Goal: Information Seeking & Learning: Understand process/instructions

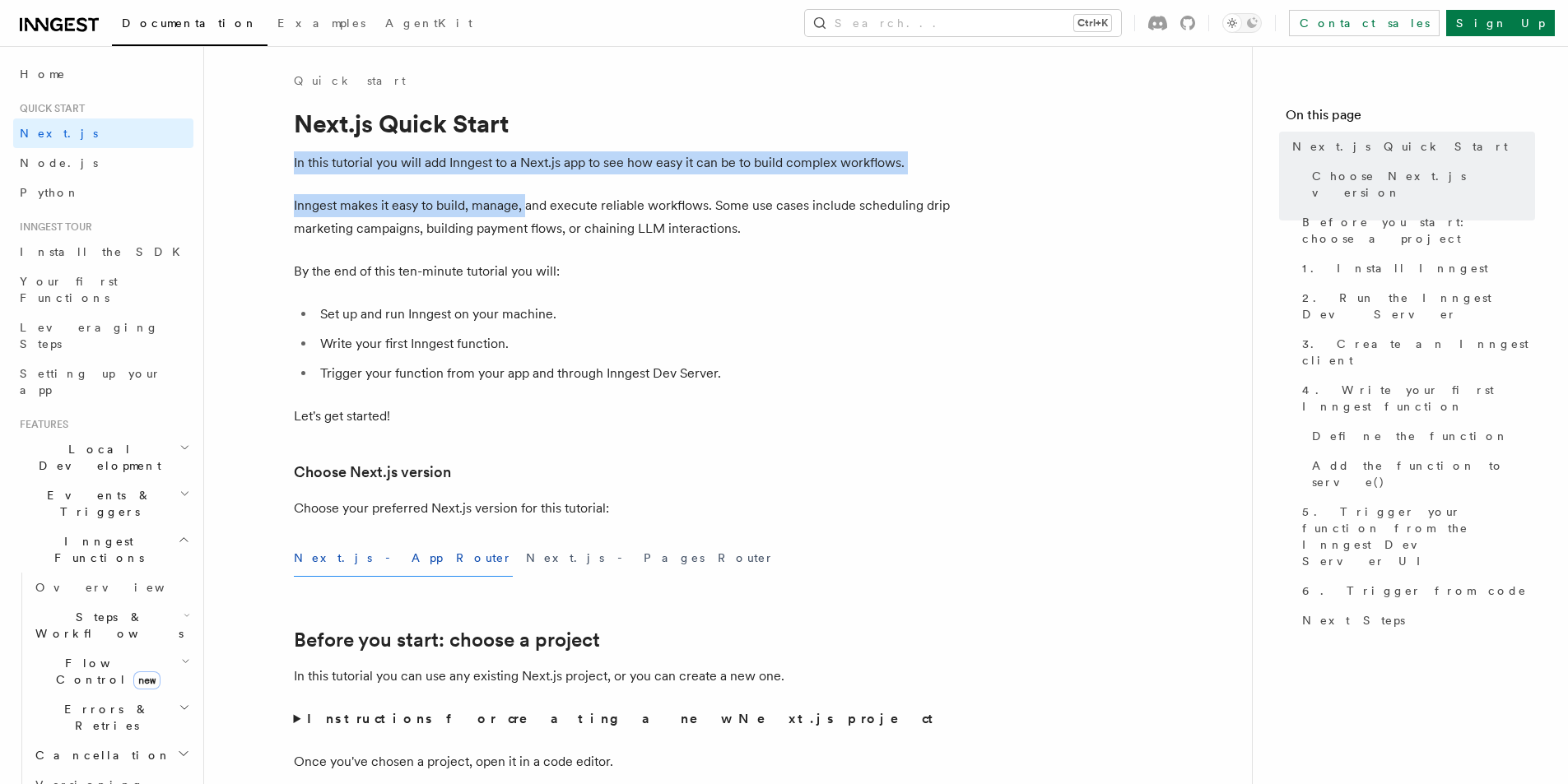
drag, startPoint x: 525, startPoint y: 175, endPoint x: 881, endPoint y: 189, distance: 356.3
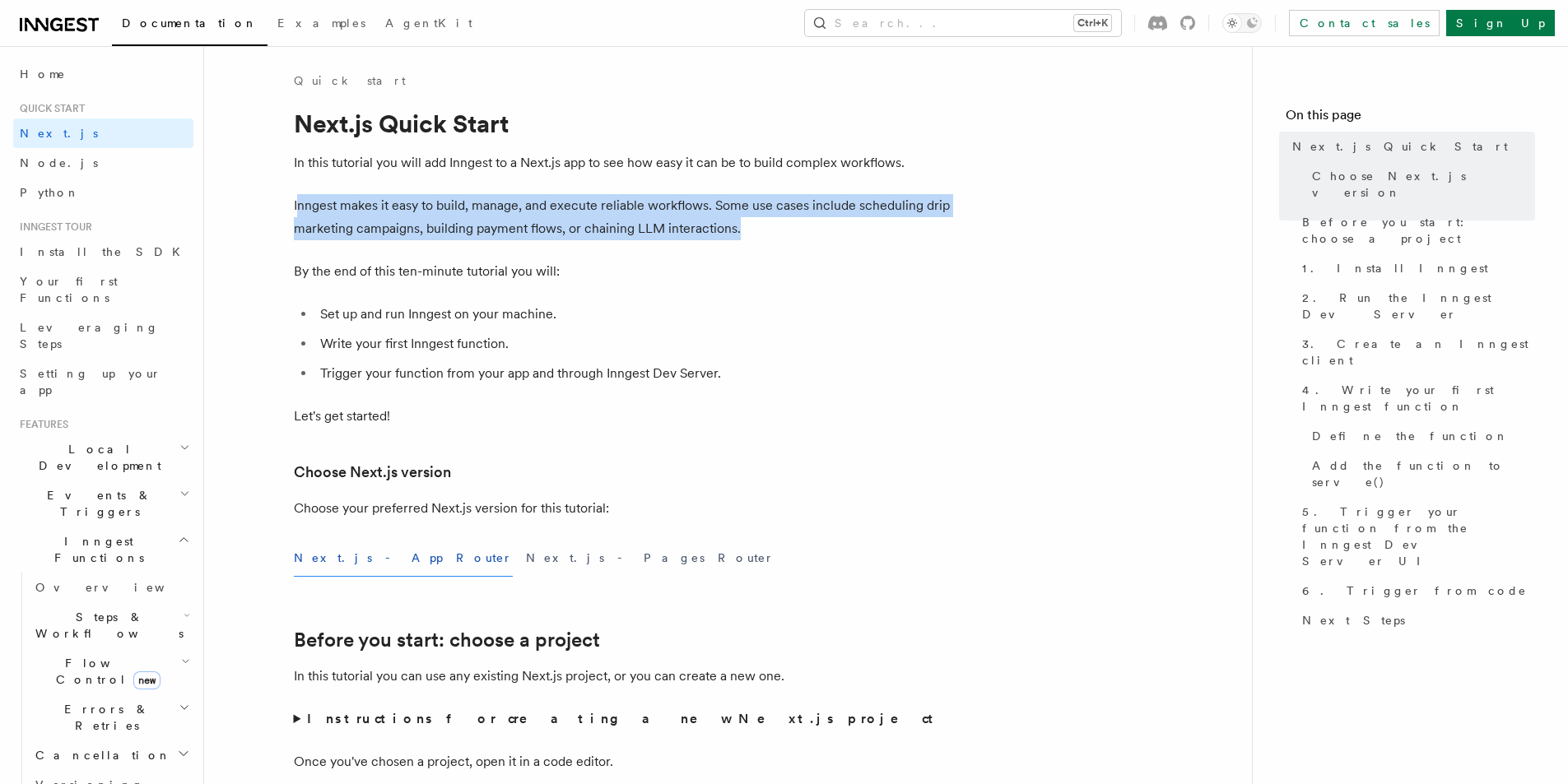
drag, startPoint x: 297, startPoint y: 206, endPoint x: 750, endPoint y: 233, distance: 453.8
click at [750, 233] on p "Inngest makes it easy to build, manage, and execute reliable workflows. Some us…" at bounding box center [623, 217] width 658 height 46
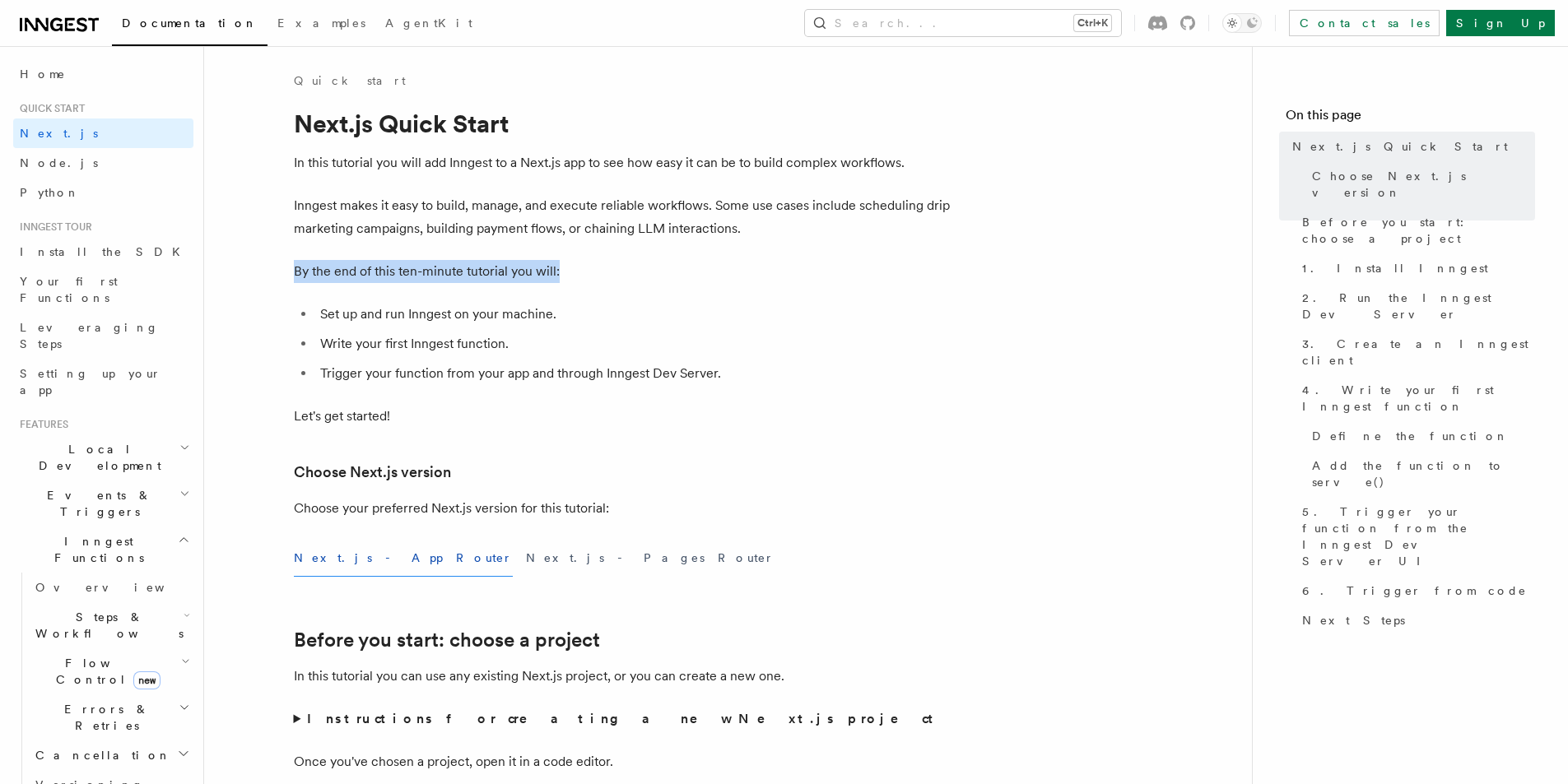
drag, startPoint x: 274, startPoint y: 276, endPoint x: 582, endPoint y: 262, distance: 308.3
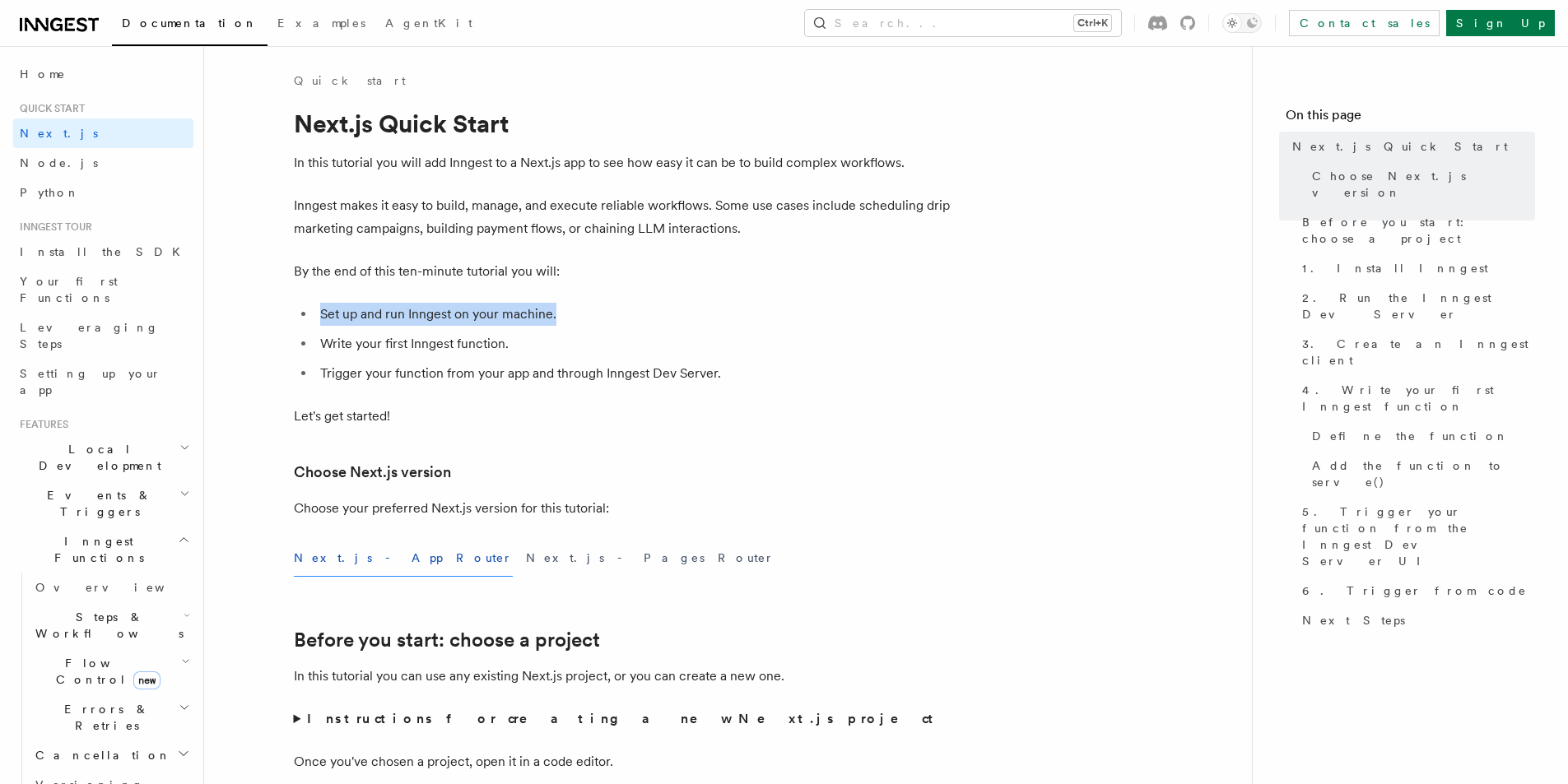
drag, startPoint x: 316, startPoint y: 317, endPoint x: 611, endPoint y: 310, distance: 295.1
click at [611, 310] on li "Set up and run Inngest on your machine." at bounding box center [634, 314] width 637 height 23
drag, startPoint x: 461, startPoint y: 374, endPoint x: 724, endPoint y: 371, distance: 263.0
click at [724, 371] on li "Trigger your function from your app and through Inngest Dev Server." at bounding box center [634, 373] width 637 height 23
click at [428, 238] on p "Inngest makes it easy to build, manage, and execute reliable workflows. Some us…" at bounding box center [623, 217] width 658 height 46
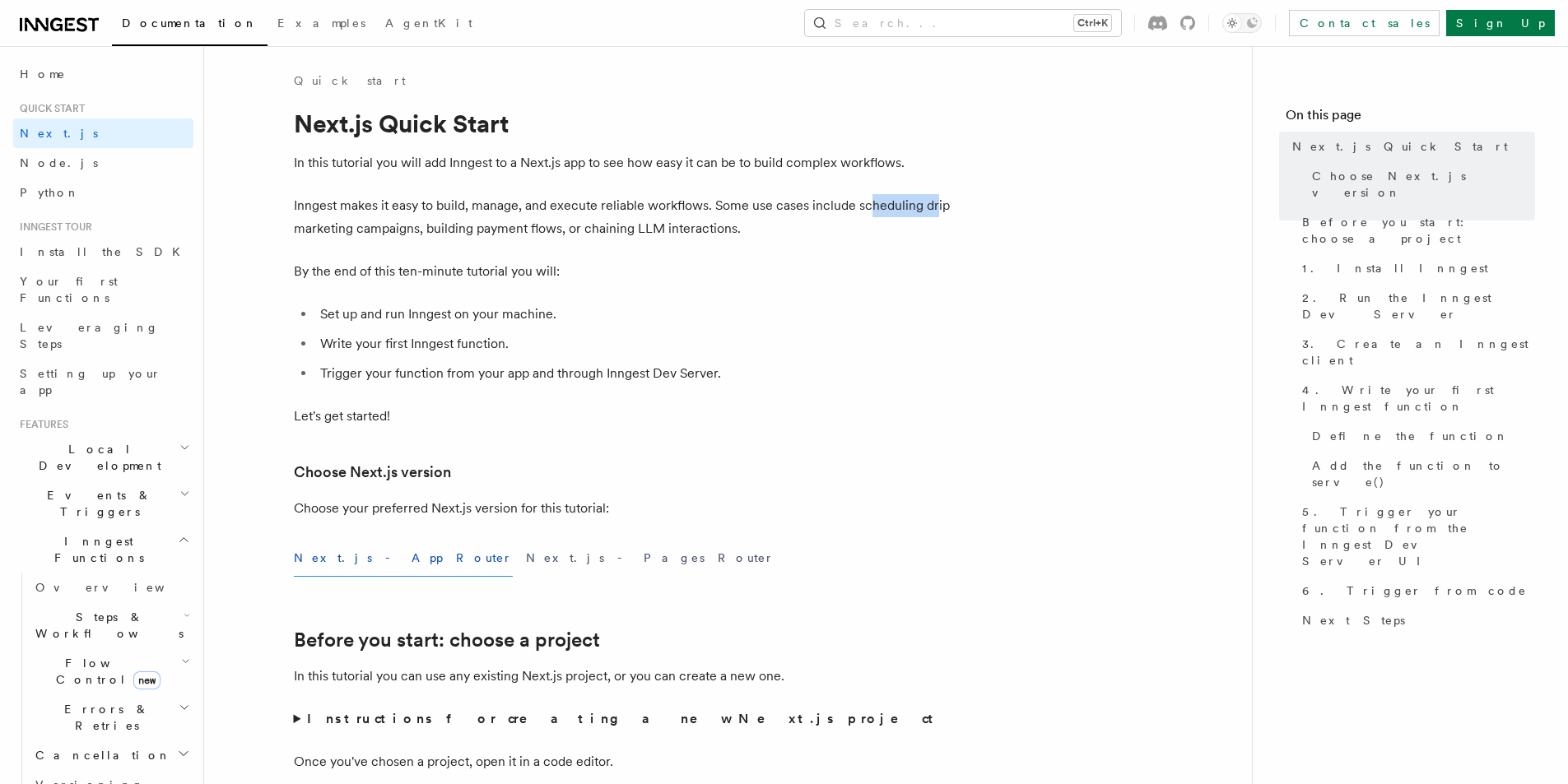
drag, startPoint x: 866, startPoint y: 204, endPoint x: 617, endPoint y: 236, distance: 251.0
click at [874, 204] on p "Inngest makes it easy to build, manage, and execute reliable workflows. Some us…" at bounding box center [623, 217] width 658 height 46
